Goal: Check status: Check status

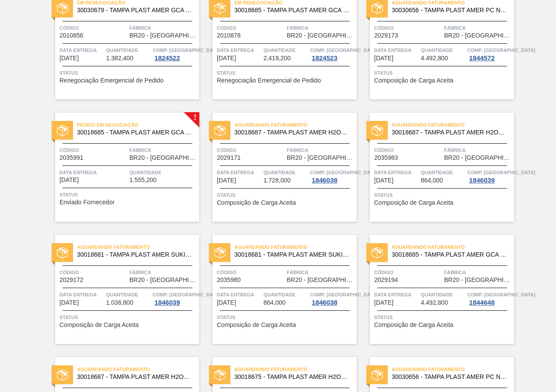
scroll to position [44, 0]
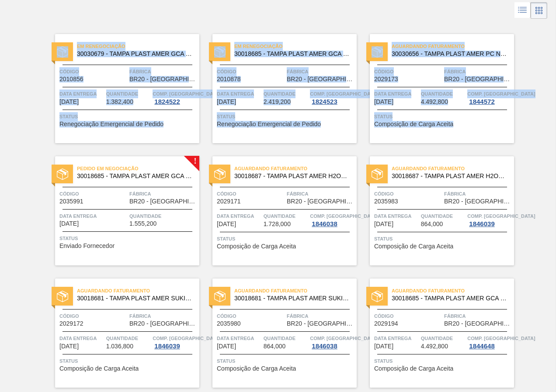
click at [0, 0] on html "Tarefas Planejamento Composição de Carga Relatórios AMERICA INDUSTRIA E COMERCI…" at bounding box center [278, 0] width 556 height 0
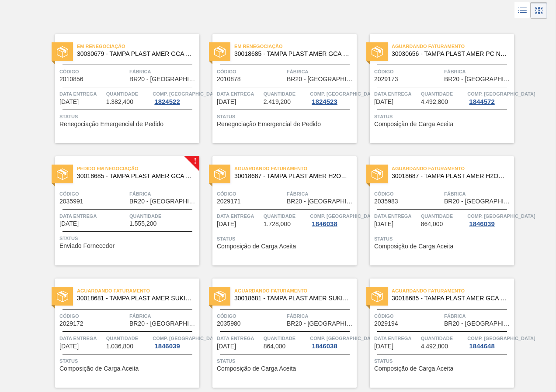
click at [532, 208] on div "Em renegociação 30030679 - TAMPA PLAST AMER GCA ZERO NIV24 Código 2010856 Fábri…" at bounding box center [278, 327] width 556 height 612
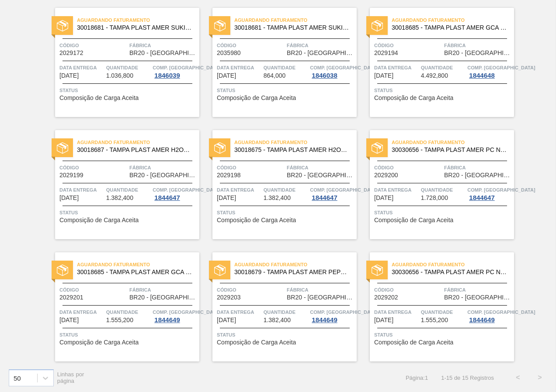
scroll to position [316, 0]
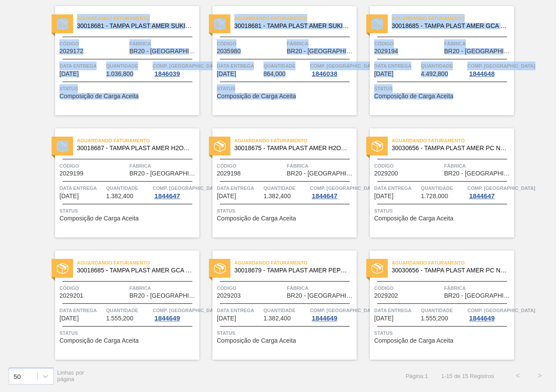
click at [0, 0] on html "Tarefas Planejamento Composição de Carga Relatórios AMERICA INDUSTRIA E COMERCI…" at bounding box center [278, 0] width 556 height 0
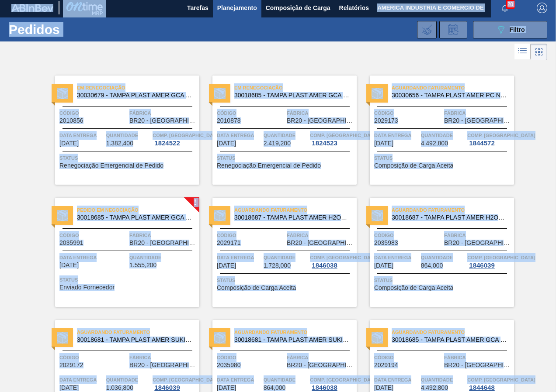
scroll to position [0, 0]
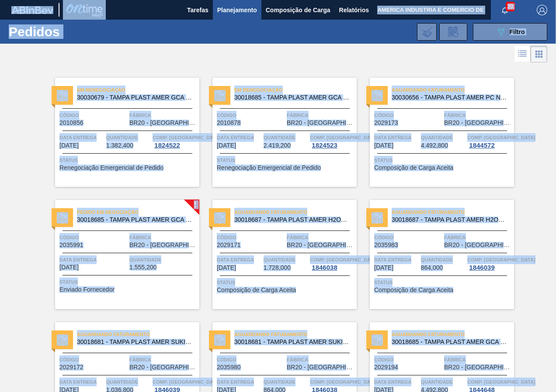
click at [536, 136] on div "Em renegociação 30030679 - TAMPA PLAST AMER GCA ZERO NIV24 Código 2010856 Fábri…" at bounding box center [278, 371] width 556 height 612
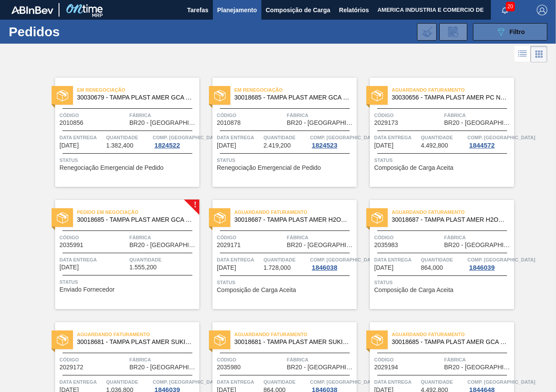
click at [476, 25] on button "089F7B8B-B2A5-4AFE-B5C0-19BA573D28AC Filtro" at bounding box center [510, 31] width 74 height 17
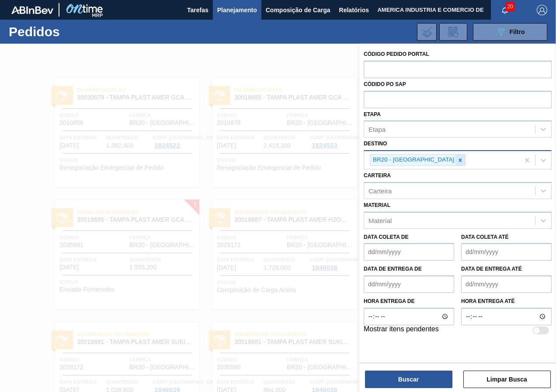
click at [459, 161] on icon at bounding box center [460, 160] width 3 height 3
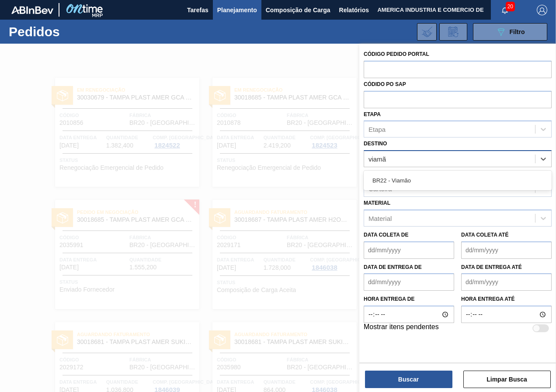
type input "viamão"
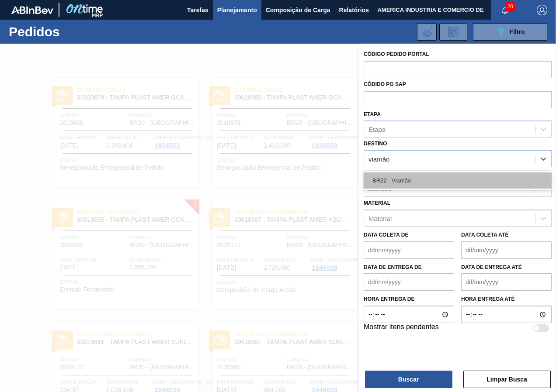
click at [431, 176] on div "BR22 - Viamão" at bounding box center [457, 181] width 188 height 16
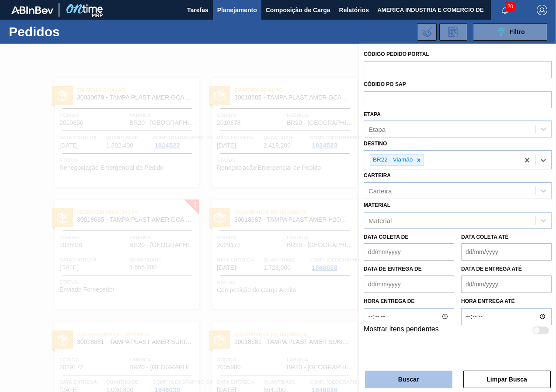
click at [437, 382] on button "Buscar" at bounding box center [408, 379] width 87 height 17
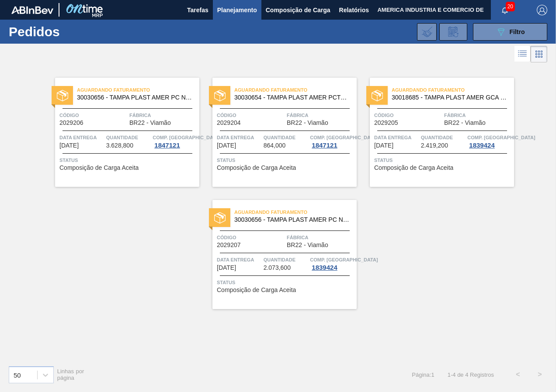
click at [168, 225] on div "Aguardando Faturamento 30030656 - TAMPA PLAST AMER PC NIV24 Código 2029206 Fábr…" at bounding box center [278, 212] width 556 height 294
click at [491, 28] on button "089F7B8B-B2A5-4AFE-B5C0-19BA573D28AC Filtro" at bounding box center [510, 31] width 74 height 17
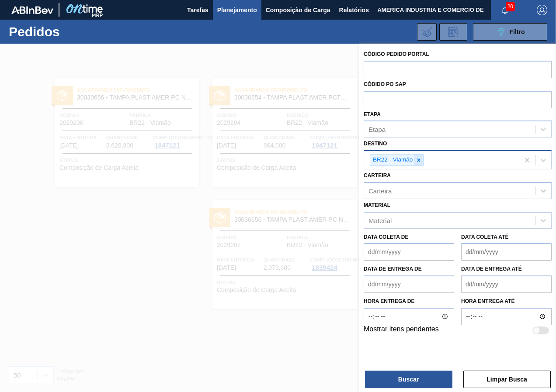
click at [417, 163] on icon at bounding box center [418, 160] width 6 height 6
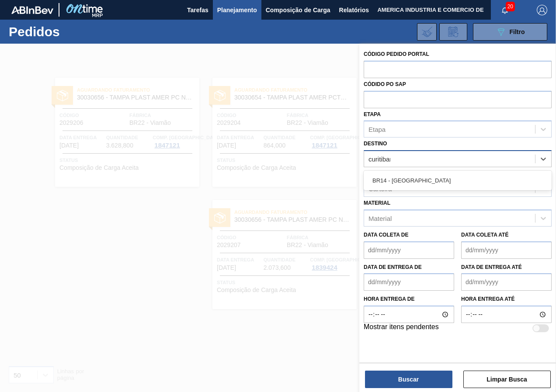
type input "curitibana"
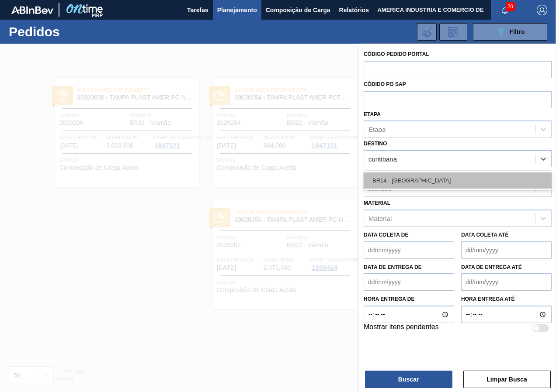
click at [427, 180] on div "BR14 - [GEOGRAPHIC_DATA]" at bounding box center [457, 181] width 188 height 16
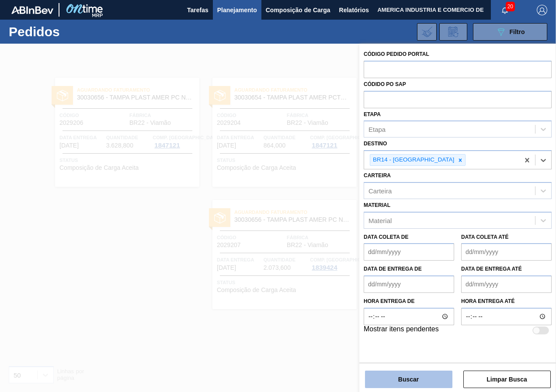
click at [422, 377] on button "Buscar" at bounding box center [408, 379] width 87 height 17
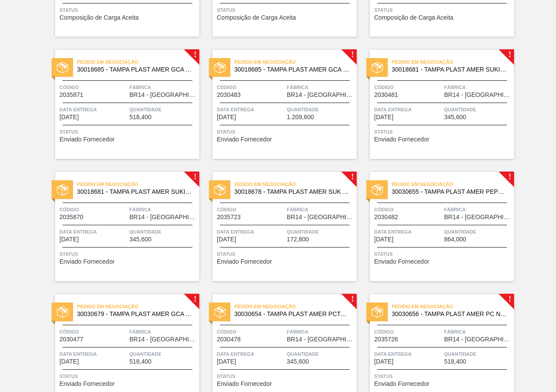
scroll to position [316, 0]
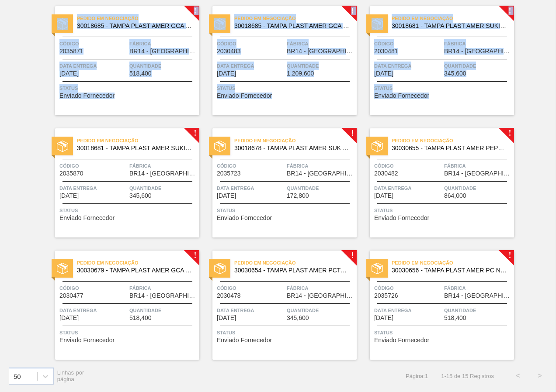
click at [0, 0] on html "Tarefas Planejamento Composição de Carga Relatórios AMERICA INDUSTRIA E COMERCI…" at bounding box center [278, 0] width 556 height 0
click at [524, 75] on div "Aguardando Faturamento 30018681 - TAMPA PLAST AMER SUKITA S/LINER Código 202921…" at bounding box center [278, 54] width 556 height 612
